Goal: Check status: Check status

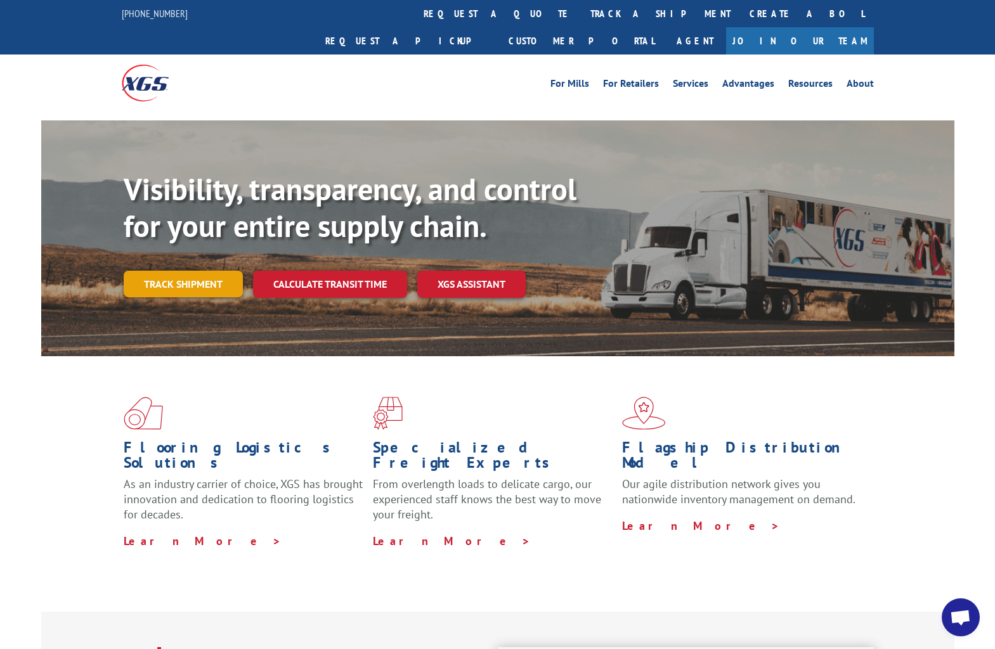
click at [171, 271] on link "Track shipment" at bounding box center [183, 284] width 119 height 27
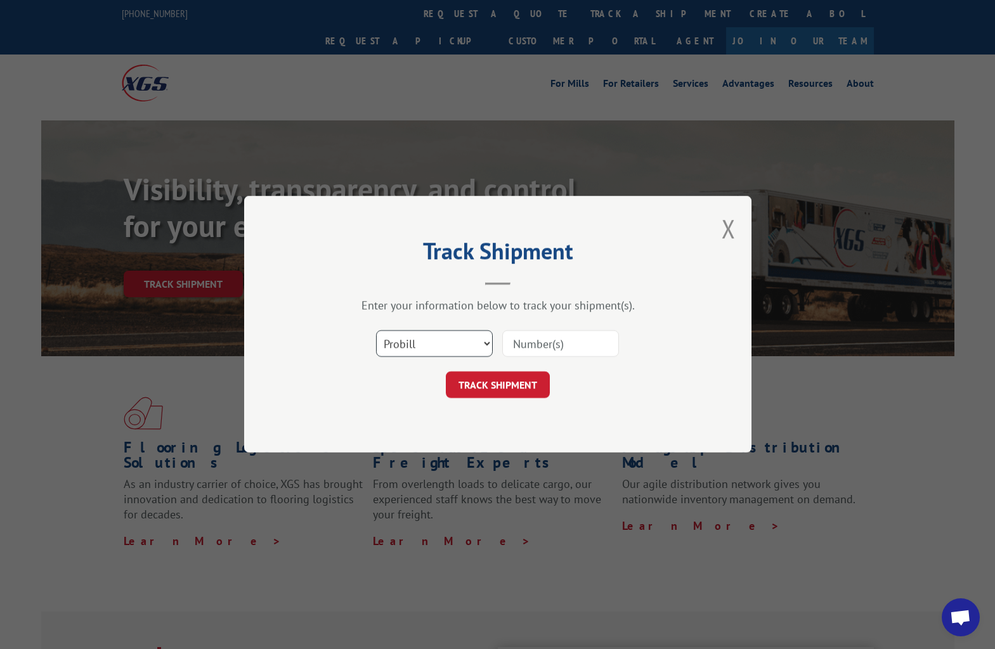
click at [462, 340] on select "Select category... Probill BOL PO" at bounding box center [434, 344] width 117 height 27
select select "bol"
click at [376, 331] on select "Select category... Probill BOL PO" at bounding box center [434, 344] width 117 height 27
click at [574, 335] on input at bounding box center [560, 344] width 117 height 27
paste input "372992"
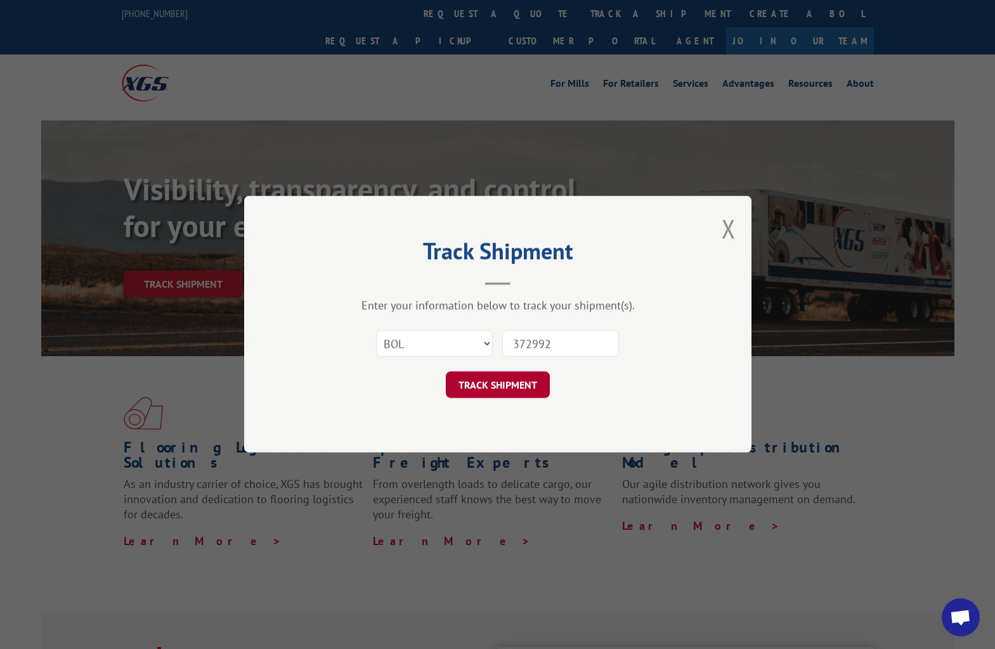
type input "372992"
click at [509, 385] on button "TRACK SHIPMENT" at bounding box center [498, 385] width 104 height 27
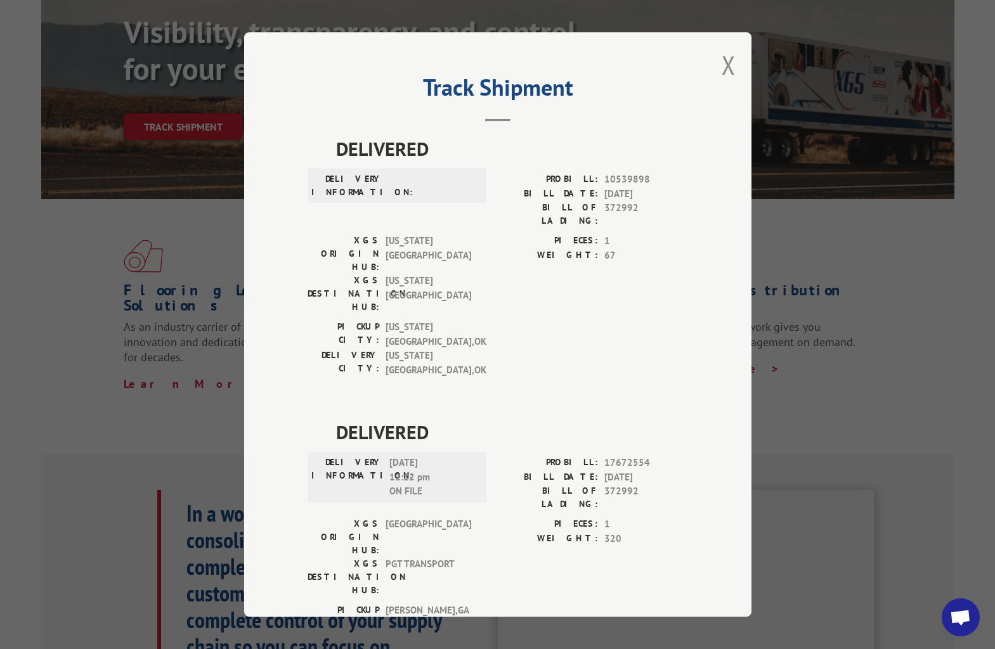
scroll to position [127, 0]
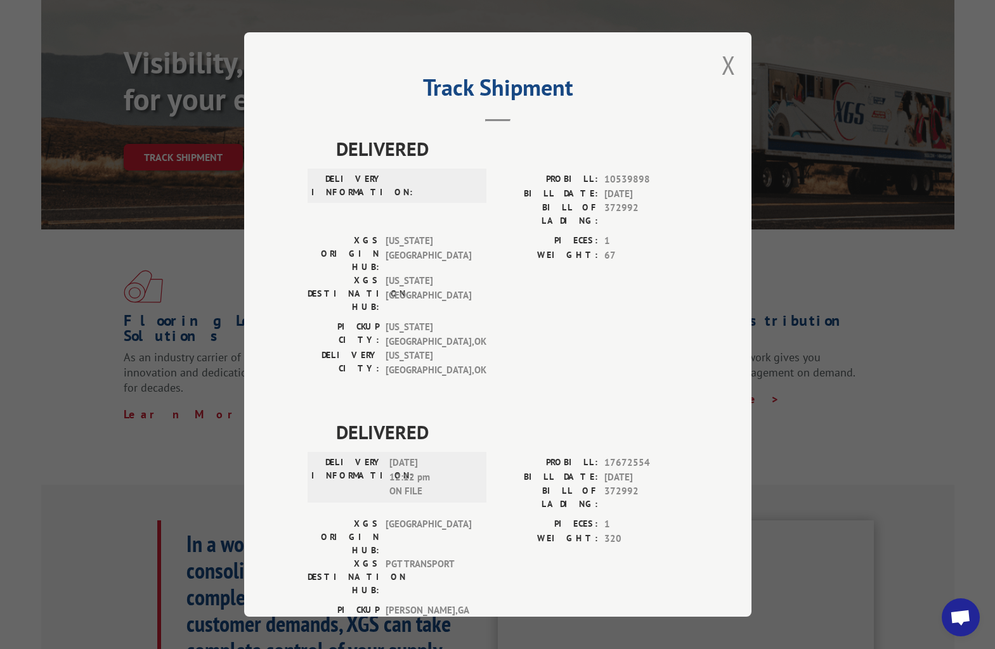
click at [682, 158] on span "DELIVERED" at bounding box center [512, 148] width 352 height 29
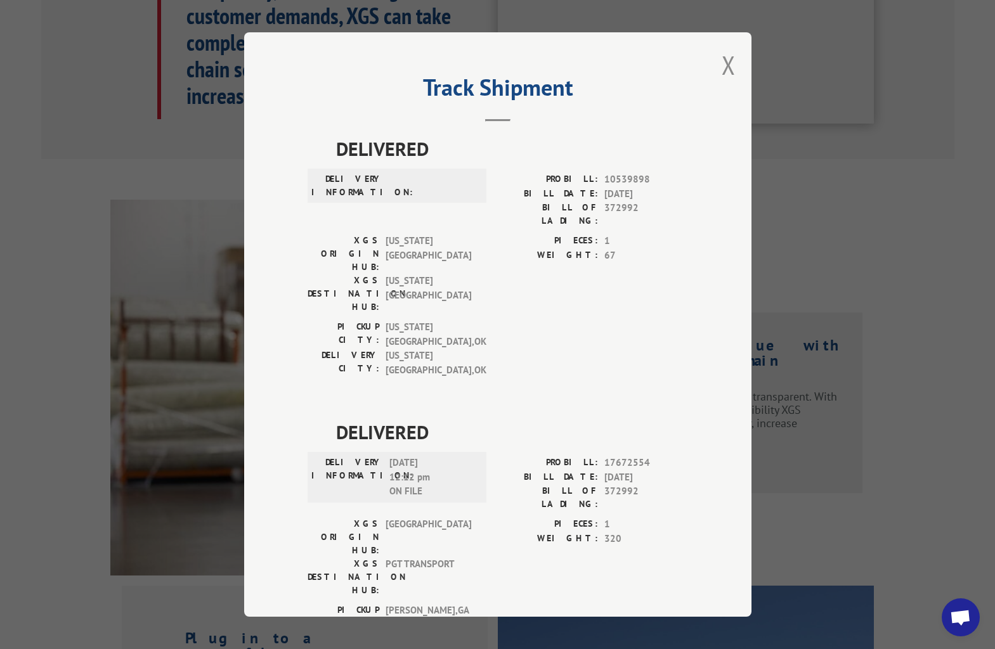
scroll to position [713, 0]
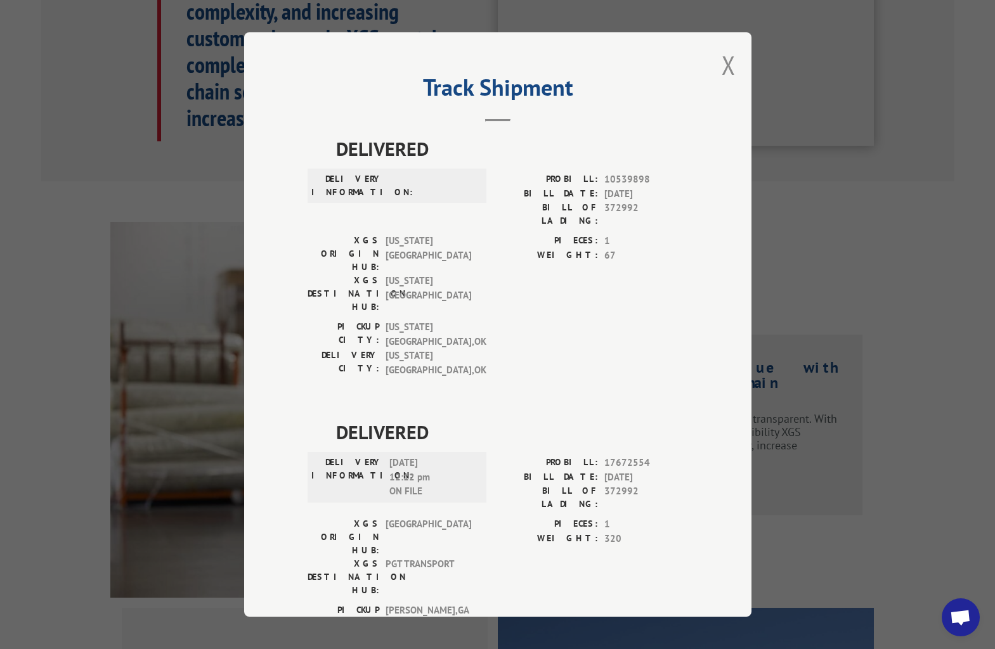
click at [214, 84] on div "Track Shipment DELIVERED DELIVERY INFORMATION: PROBILL: 10539898 BILL DATE: [DA…" at bounding box center [497, 324] width 995 height 649
drag, startPoint x: 723, startPoint y: 63, endPoint x: 756, endPoint y: 71, distance: 34.6
click at [723, 63] on button "Close modal" at bounding box center [729, 65] width 14 height 34
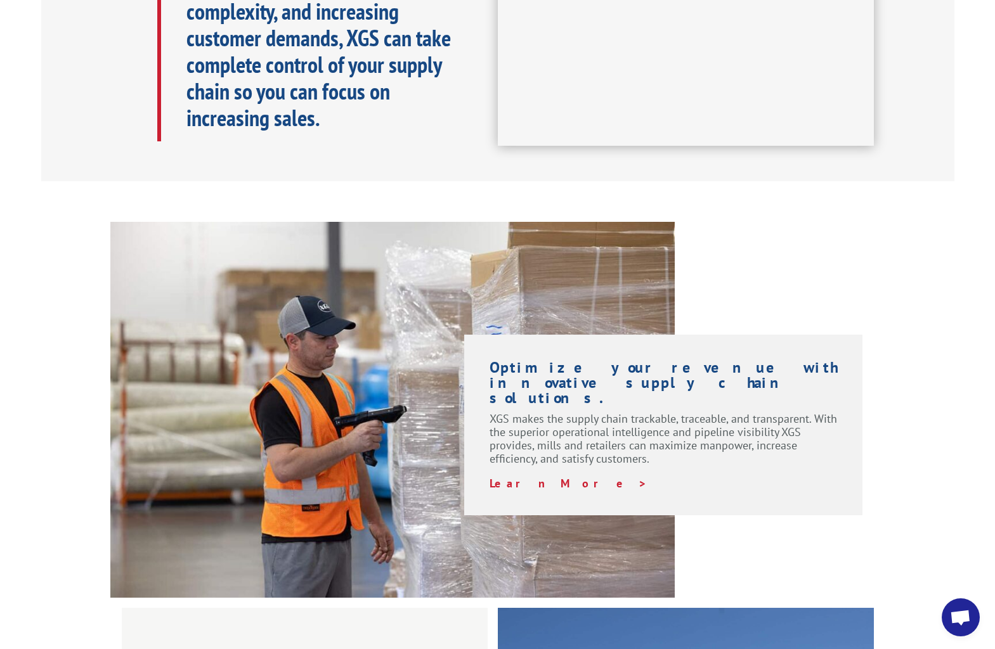
scroll to position [0, 0]
